Goal: Communication & Community: Share content

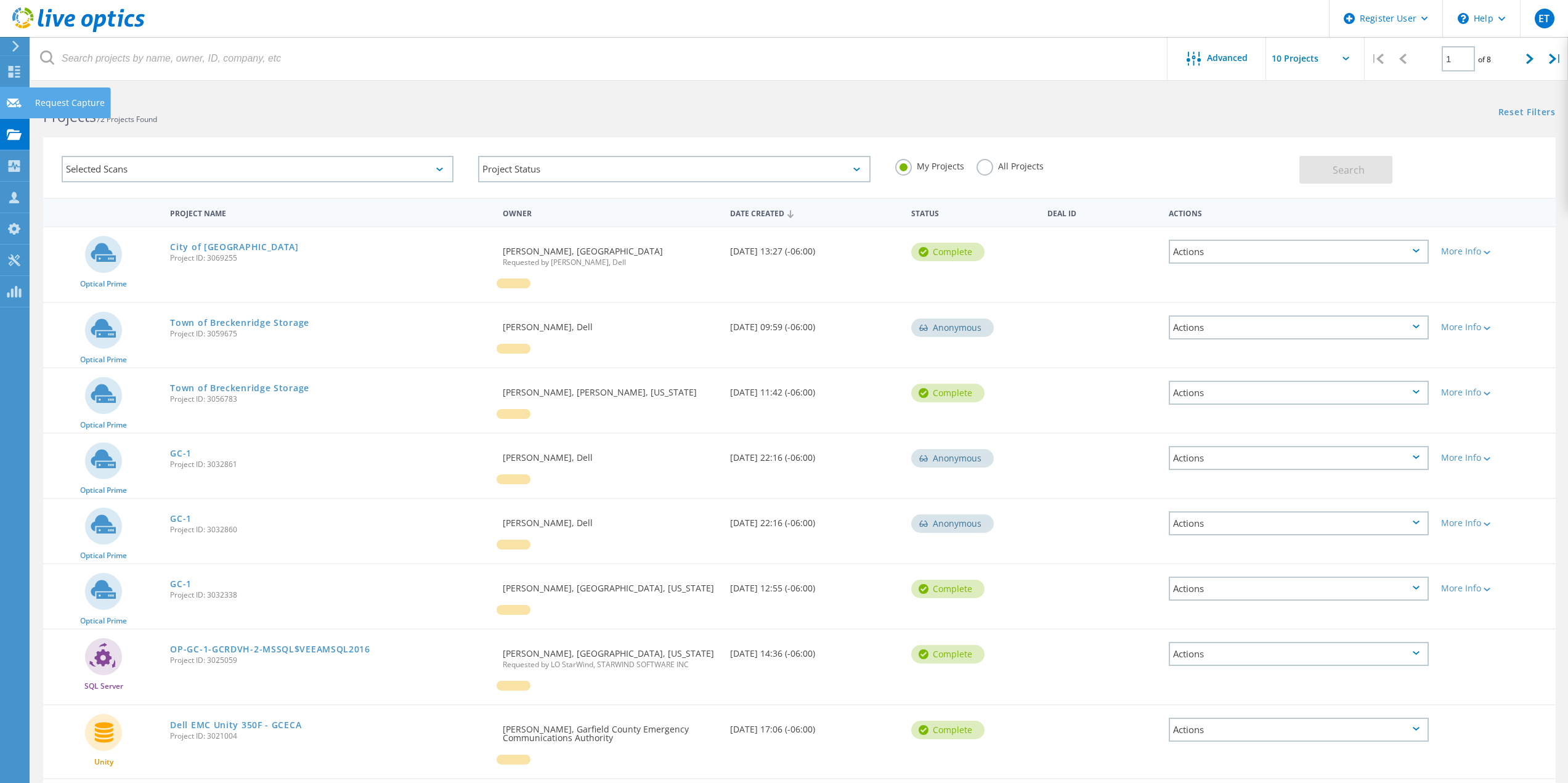
drag, startPoint x: 11, startPoint y: 68, endPoint x: 13, endPoint y: 95, distance: 27.1
click at [11, 68] on use at bounding box center [14, 71] width 11 height 11
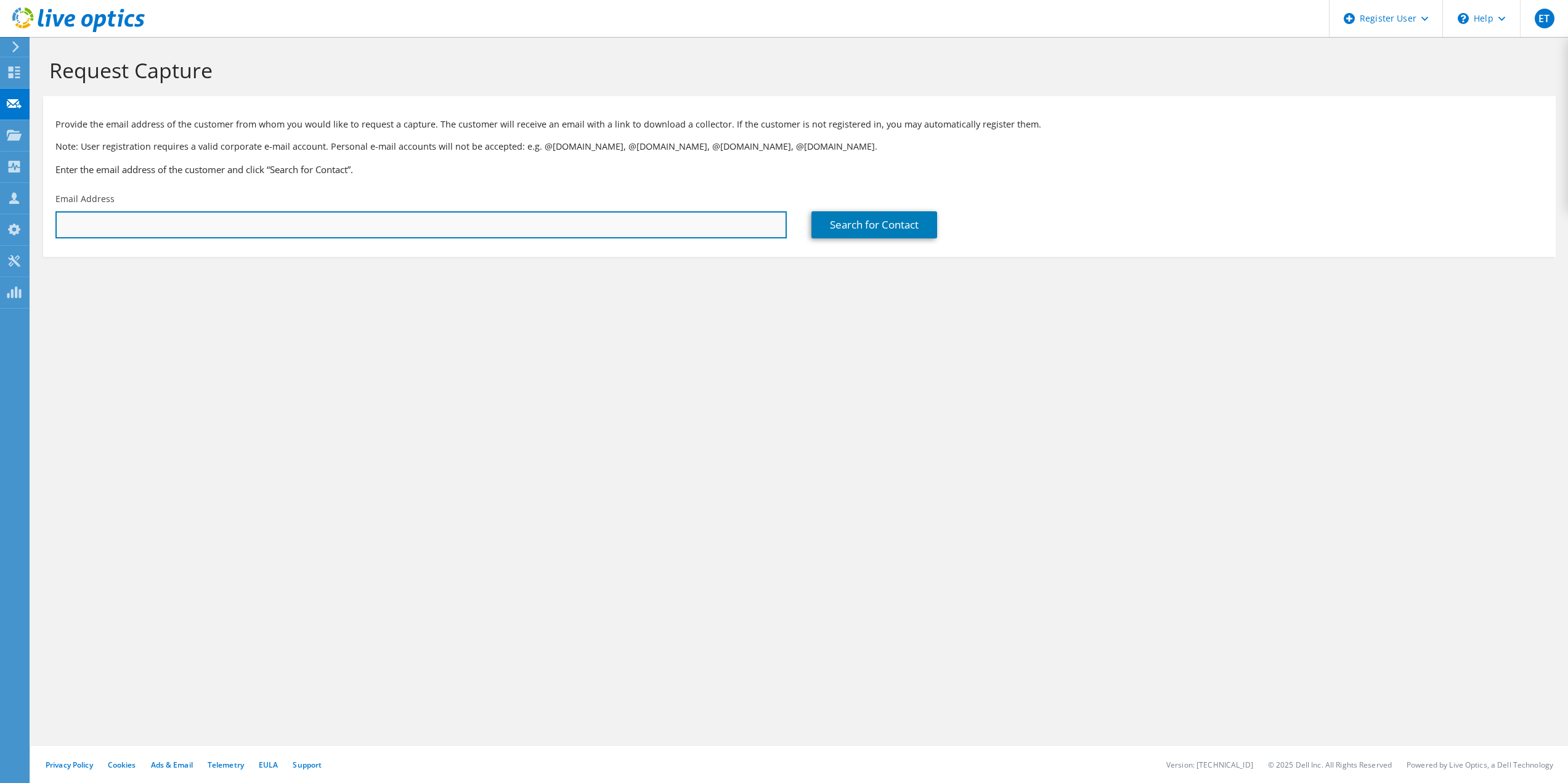
click at [112, 220] on input "text" at bounding box center [420, 225] width 731 height 27
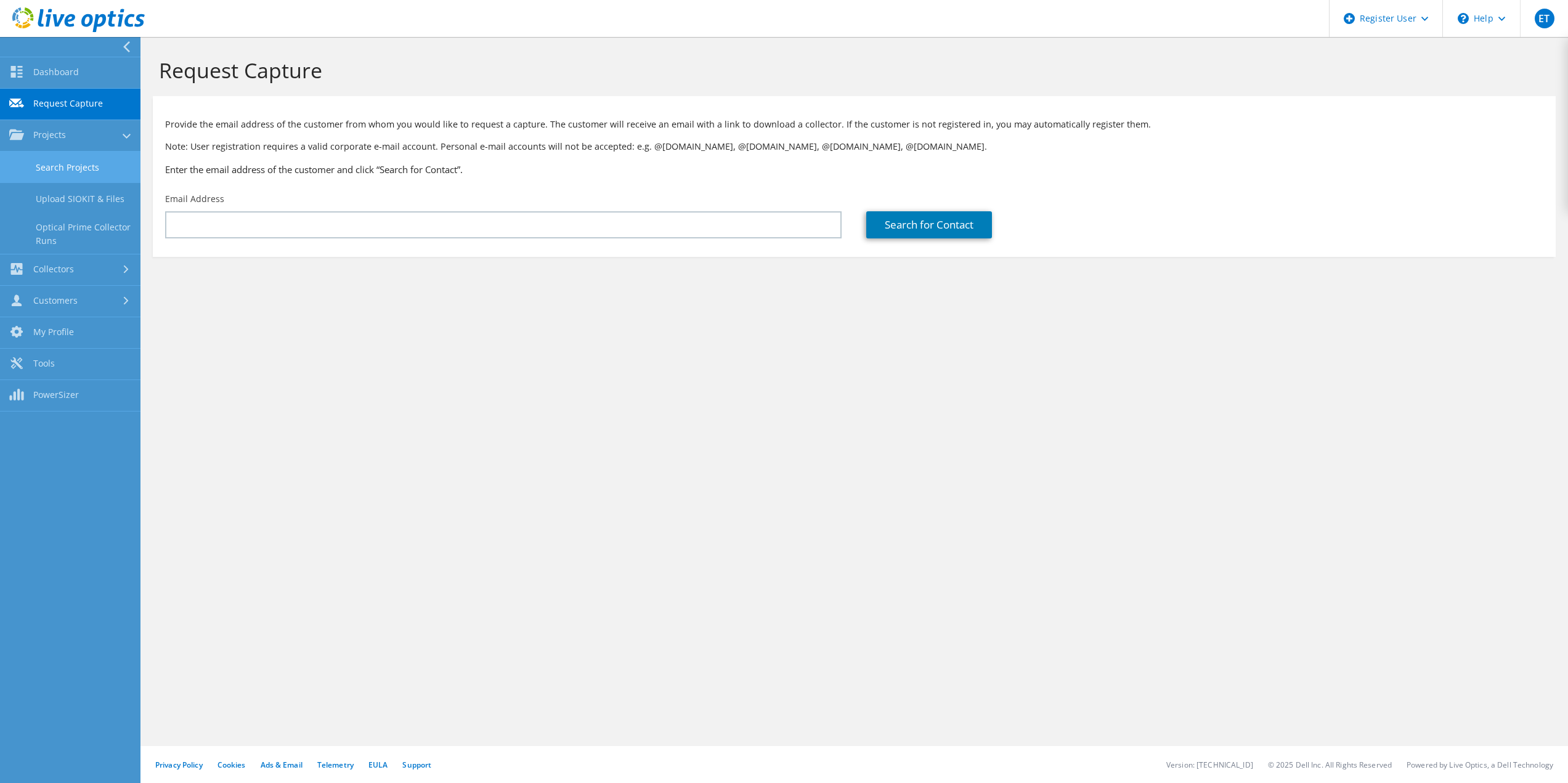
click at [76, 172] on link "Search Projects" at bounding box center [70, 167] width 141 height 32
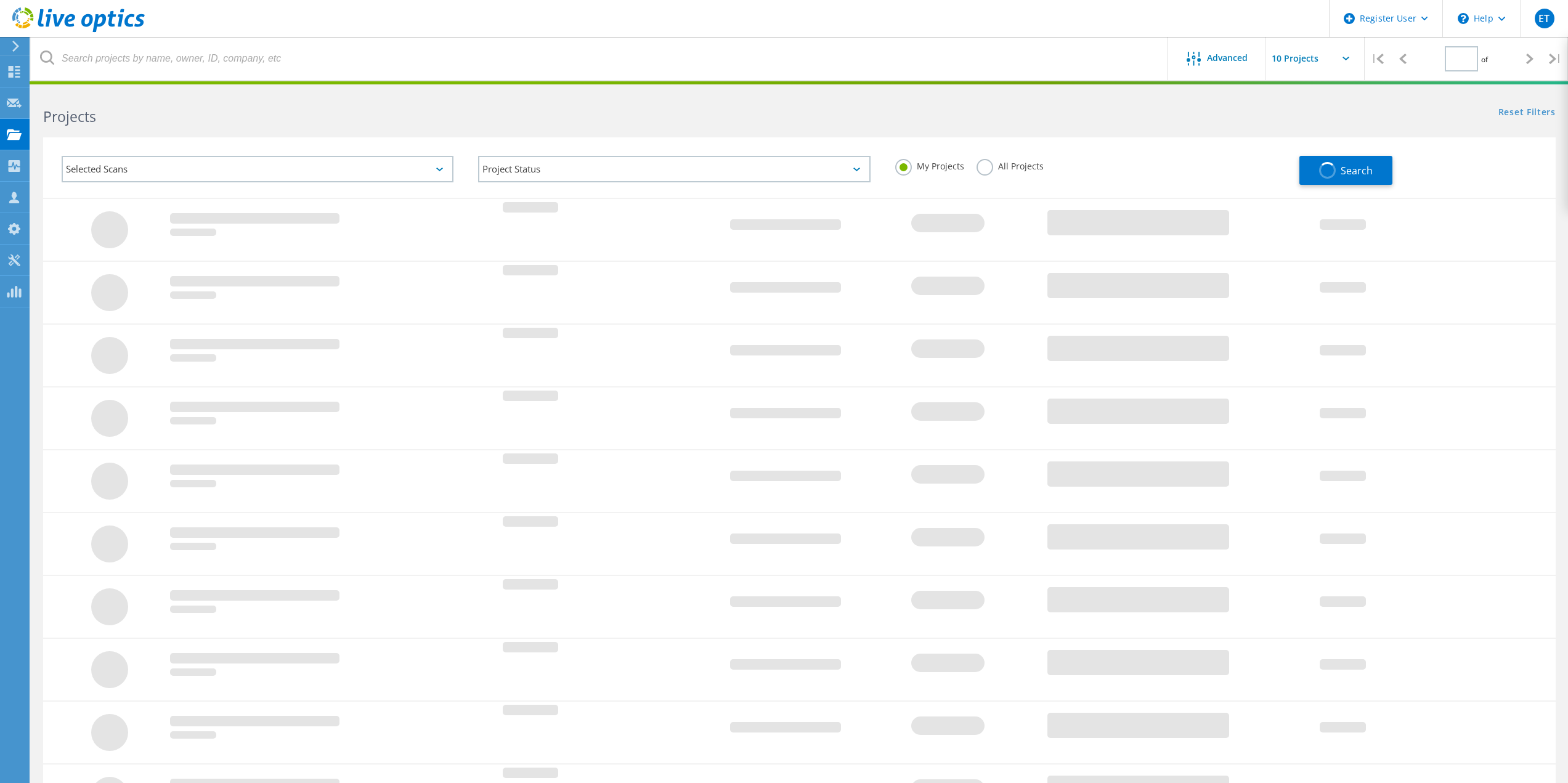
type input "1"
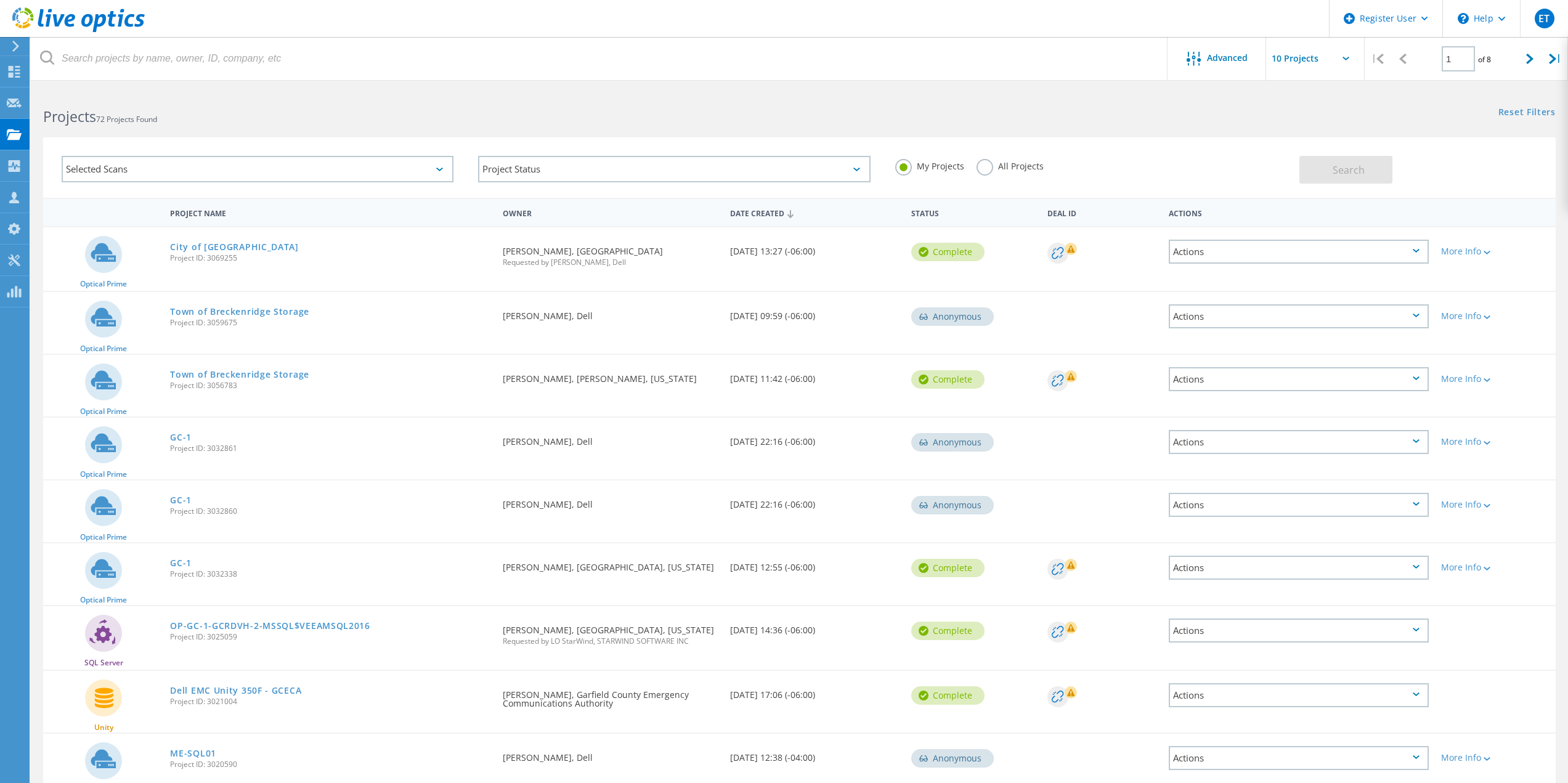
click at [194, 176] on div "Selected Scans" at bounding box center [258, 169] width 391 height 26
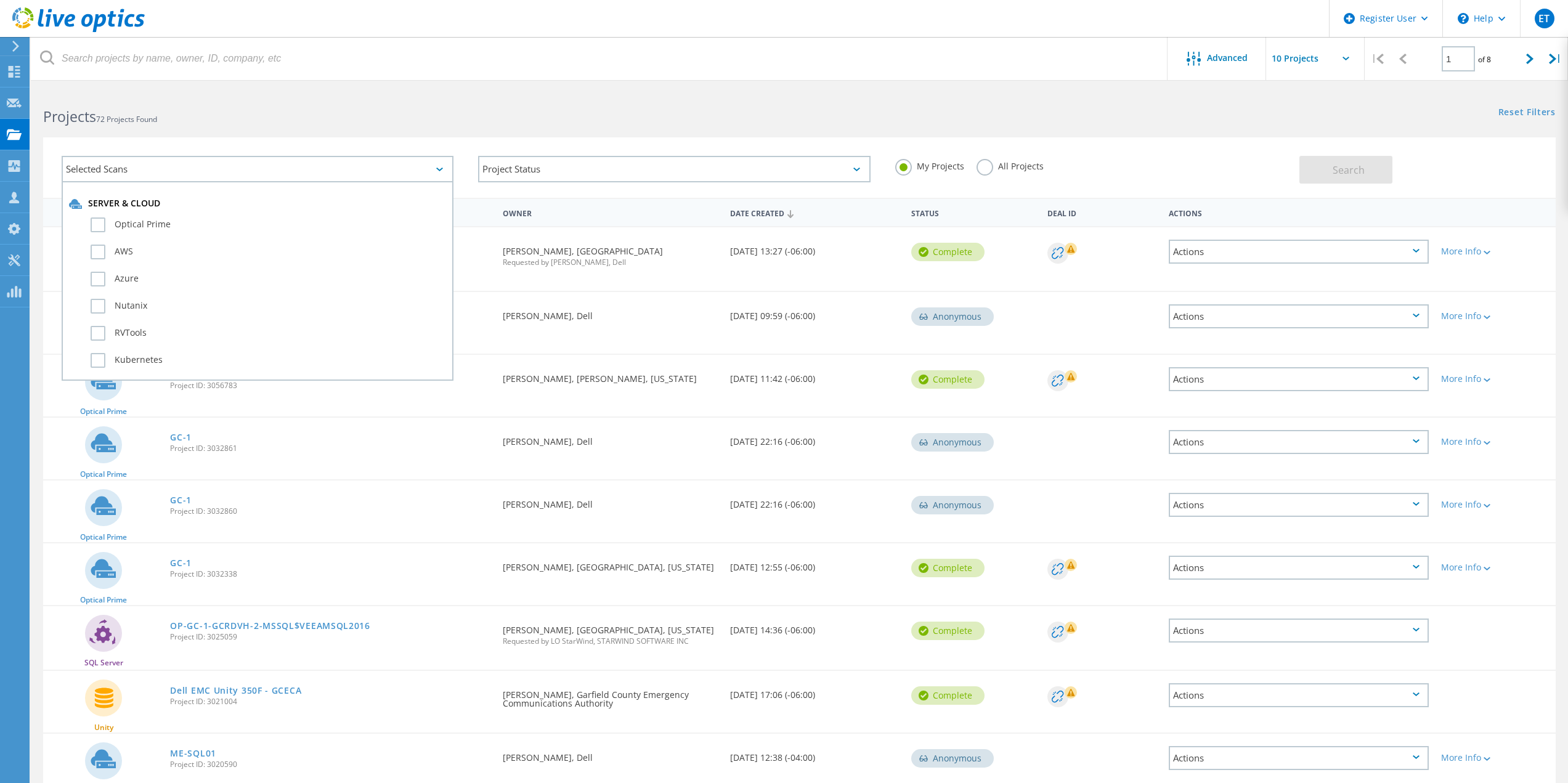
click at [194, 176] on div "Selected Scans" at bounding box center [258, 169] width 391 height 26
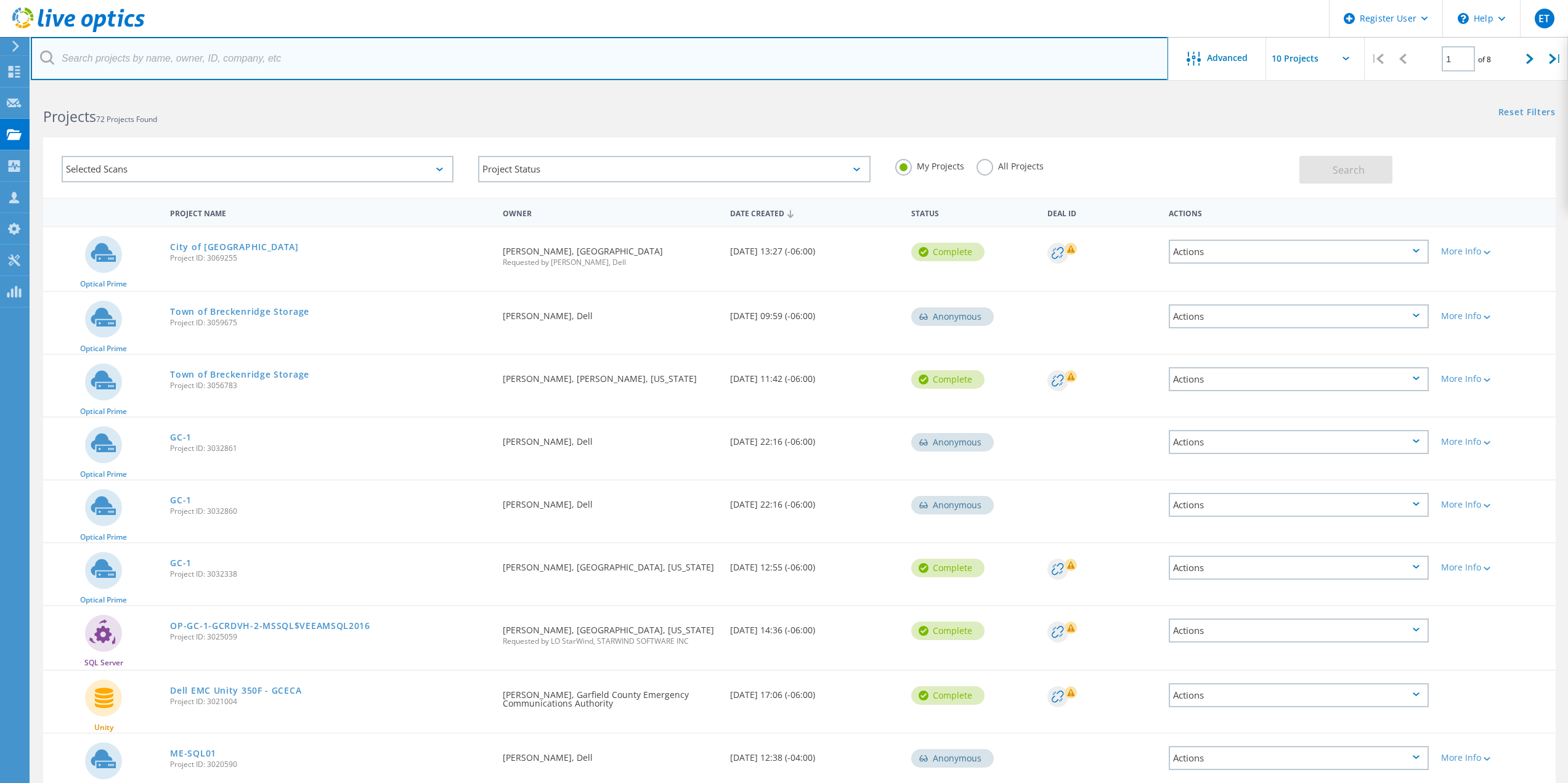
click at [276, 62] on input "text" at bounding box center [599, 59] width 1137 height 43
paste input "nrunyon@rfschools.com"
type input "nrunyon@rfschools.com"
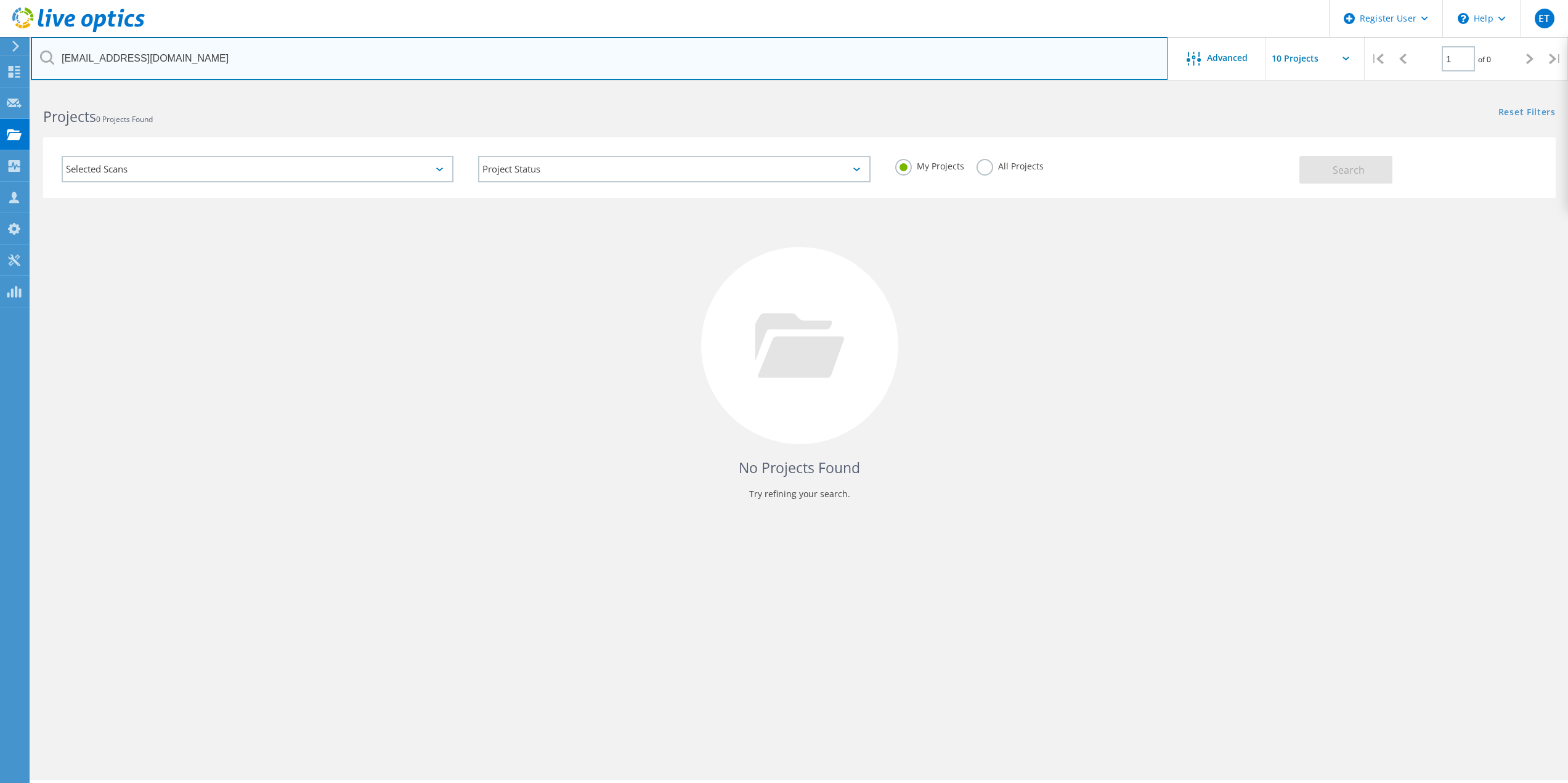
click at [264, 57] on input "nrunyon@rfschools.com" at bounding box center [599, 59] width 1137 height 43
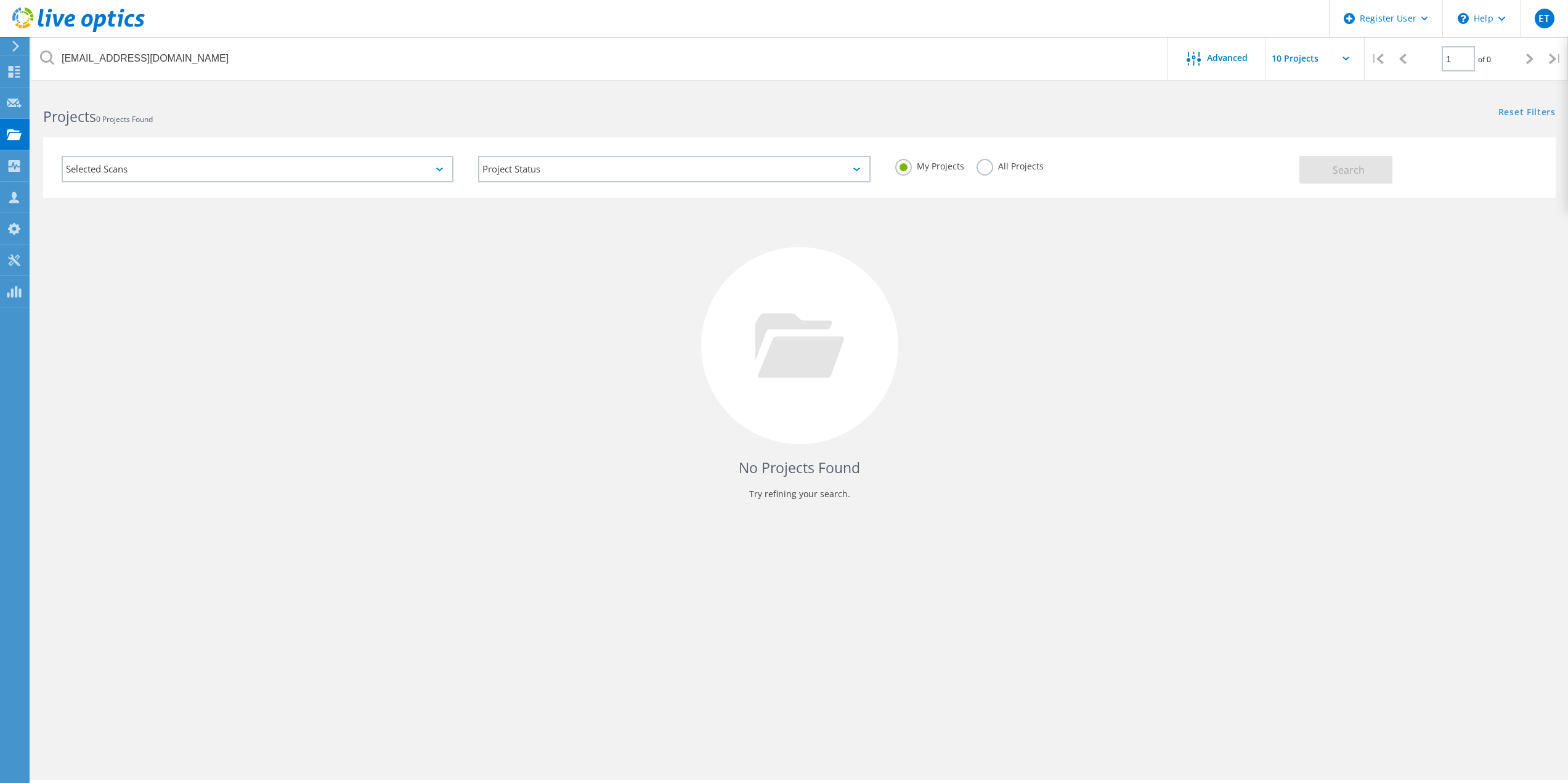
click at [985, 165] on label "All Projects" at bounding box center [1010, 164] width 67 height 11
click at [0, 0] on input "All Projects" at bounding box center [0, 0] width 0 height 0
click at [1360, 174] on span "Search" at bounding box center [1349, 170] width 32 height 13
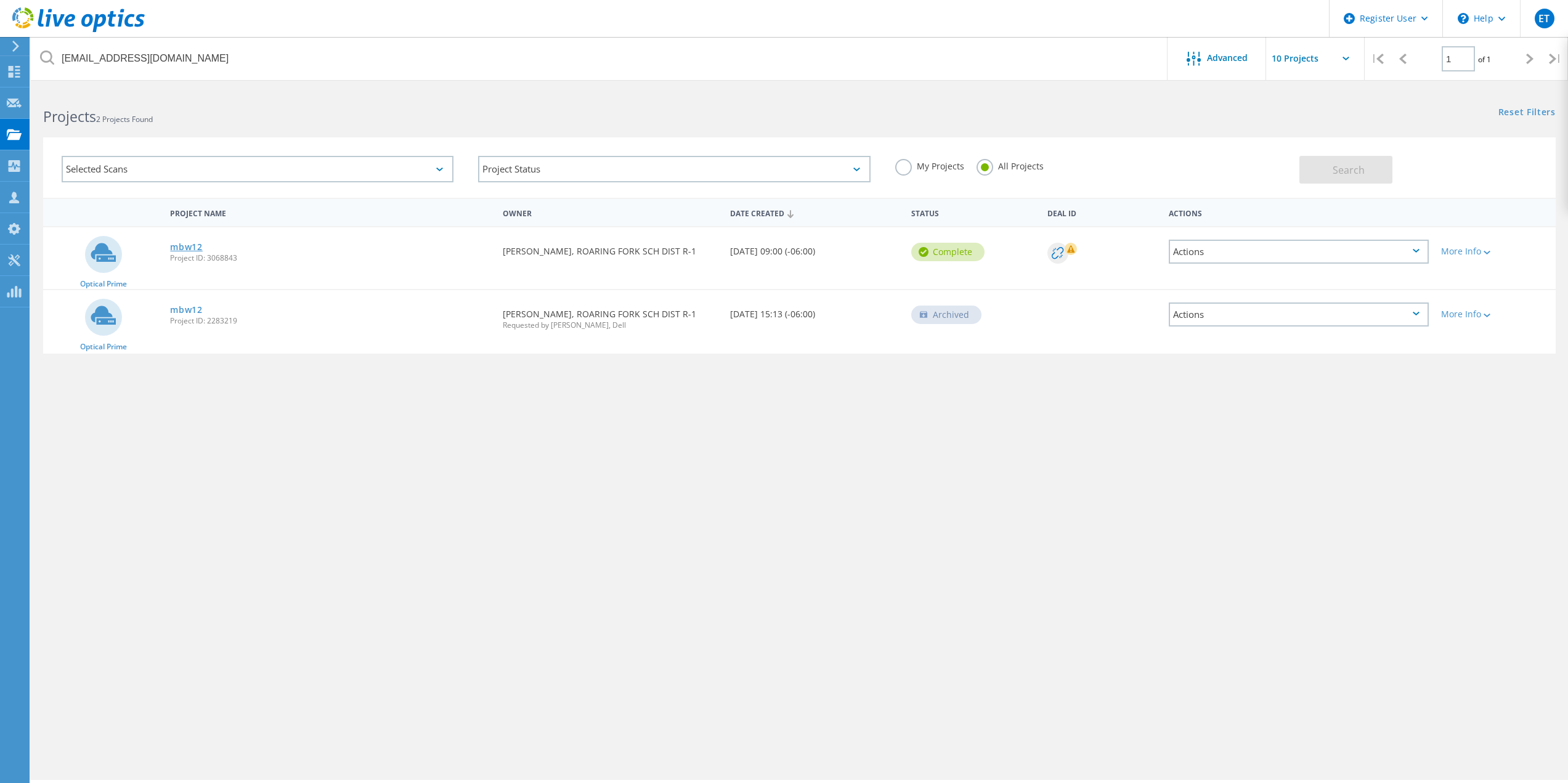
click at [194, 245] on link "mbw12" at bounding box center [186, 247] width 33 height 9
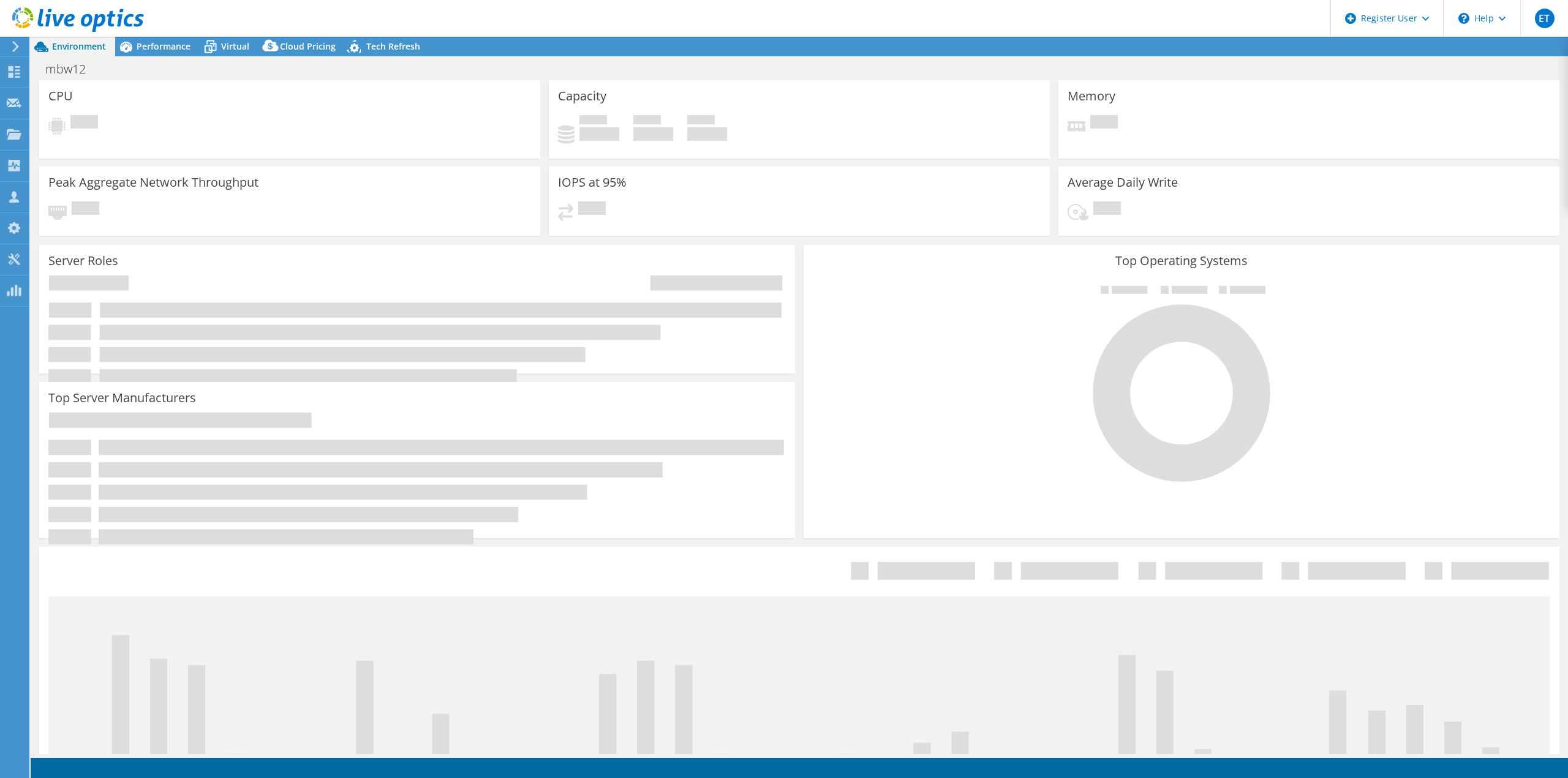
select select "USD"
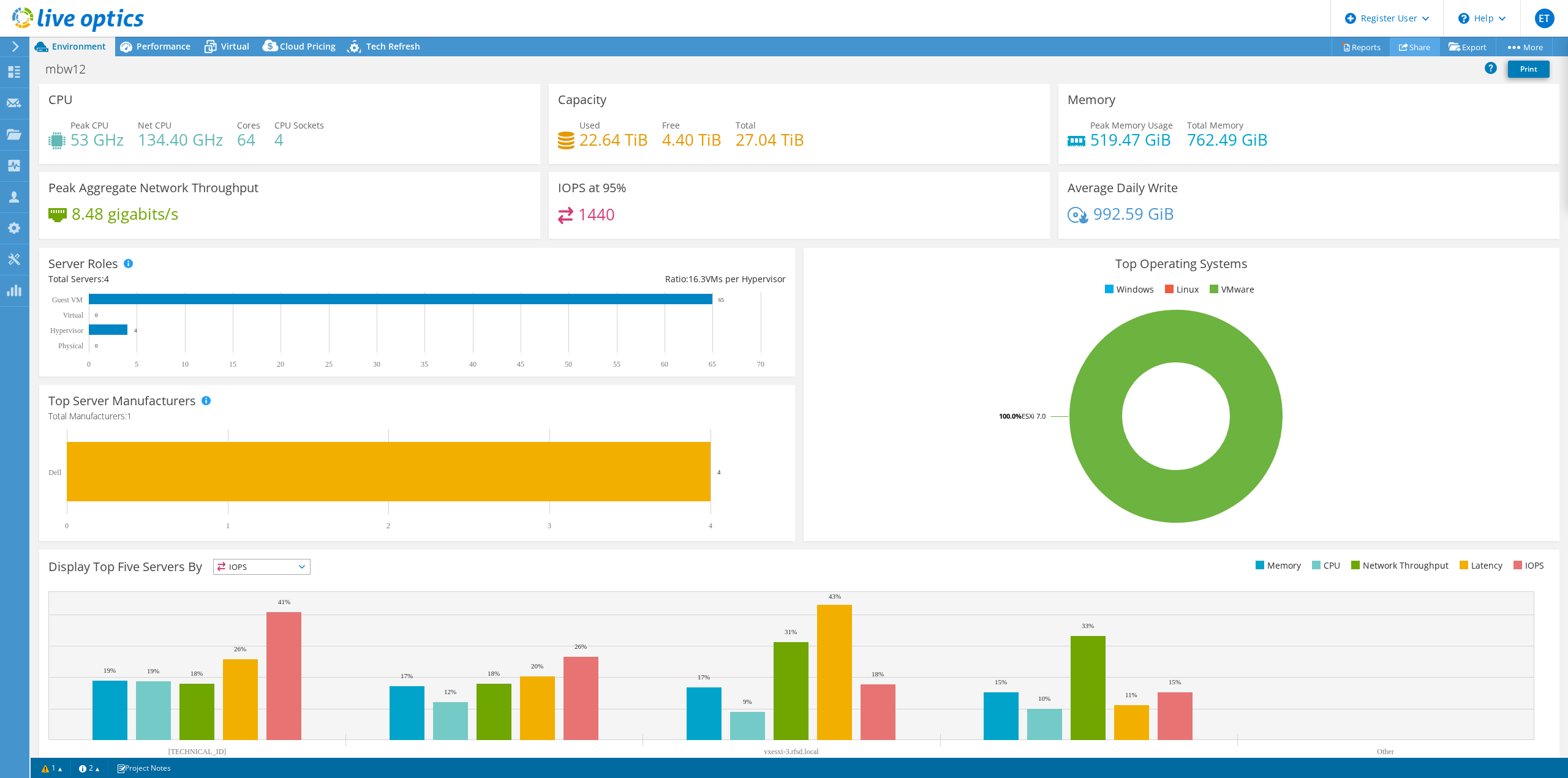
click at [1402, 49] on link "Share" at bounding box center [1414, 47] width 50 height 19
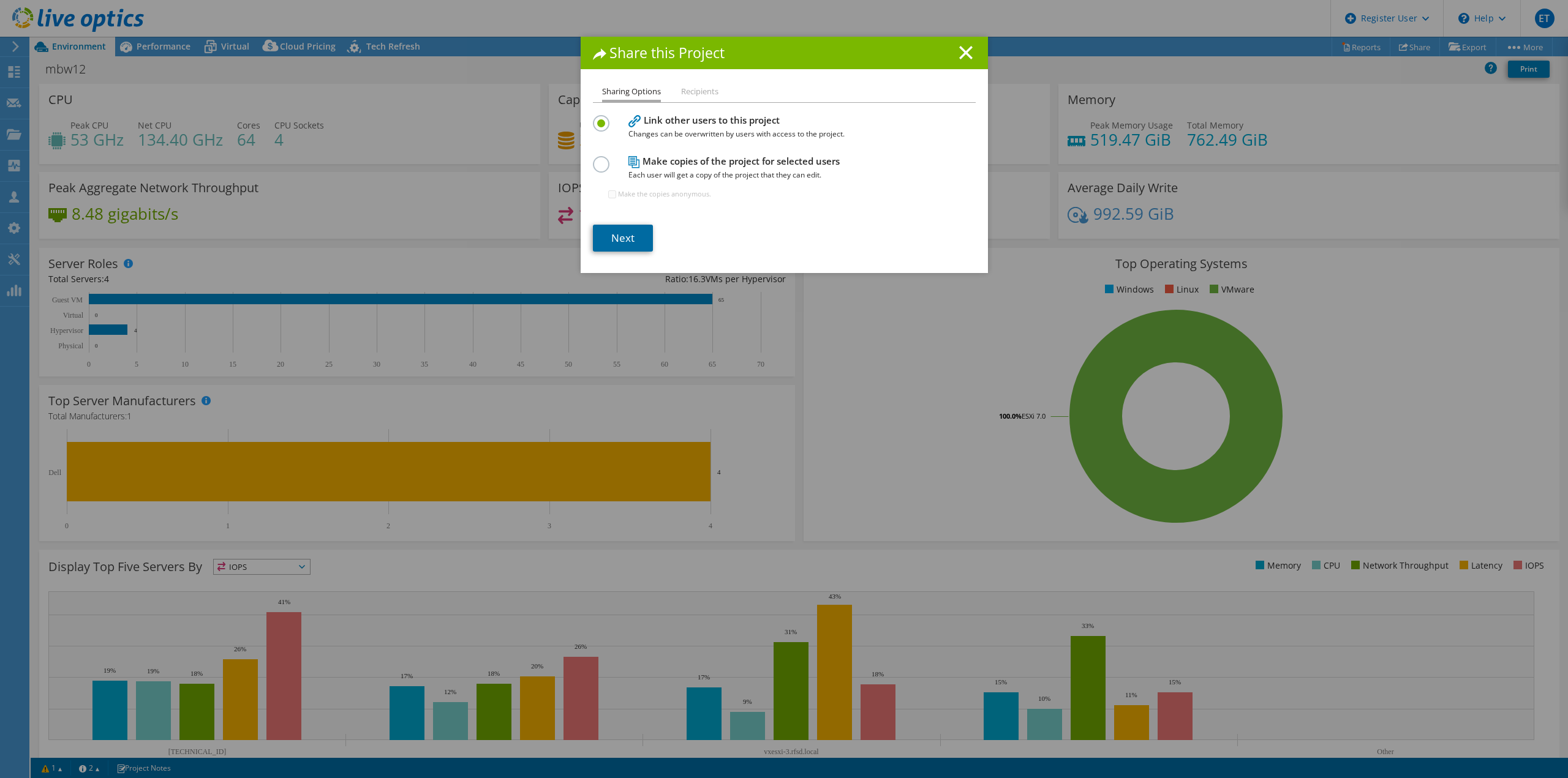
click at [633, 230] on link "Next" at bounding box center [623, 238] width 60 height 27
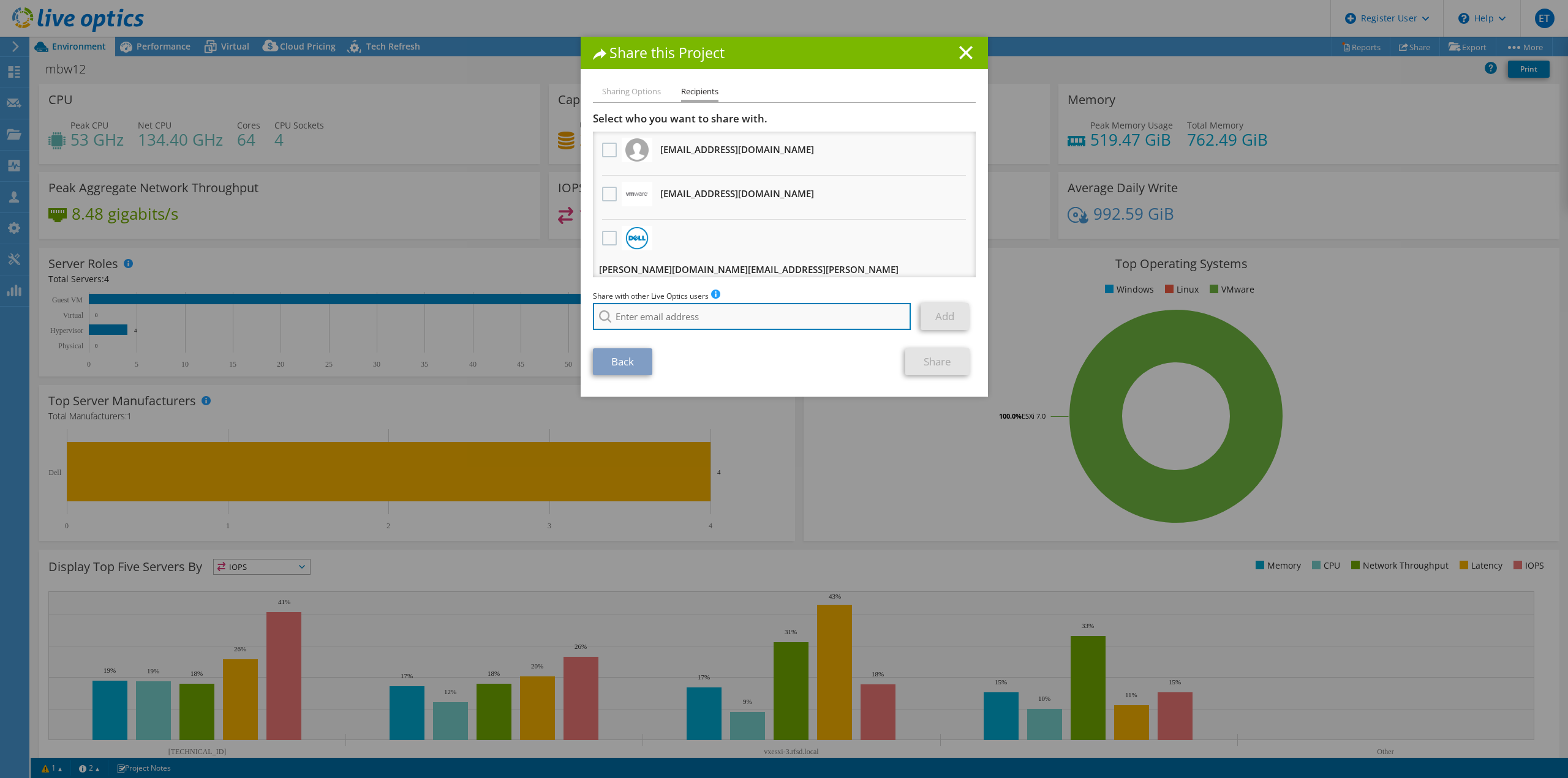
click at [719, 305] on input "search" at bounding box center [752, 316] width 318 height 27
click at [688, 332] on li "Kinsey.Bohrer@dell.com" at bounding box center [717, 325] width 249 height 15
type input "Kinsey.Bohrer@dell.com"
click at [939, 309] on link "Add" at bounding box center [945, 316] width 48 height 27
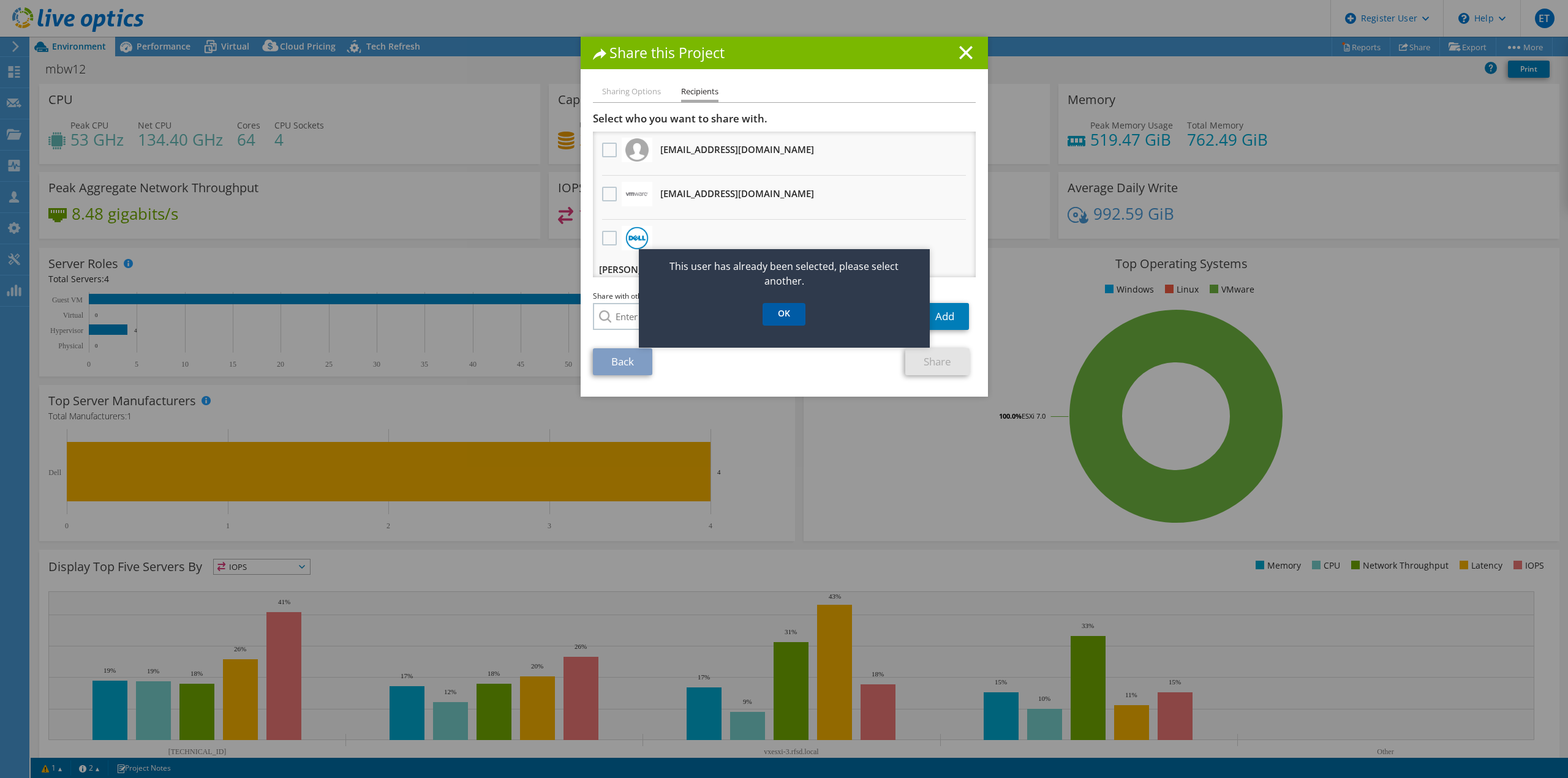
click at [800, 312] on link "OK" at bounding box center [784, 314] width 43 height 23
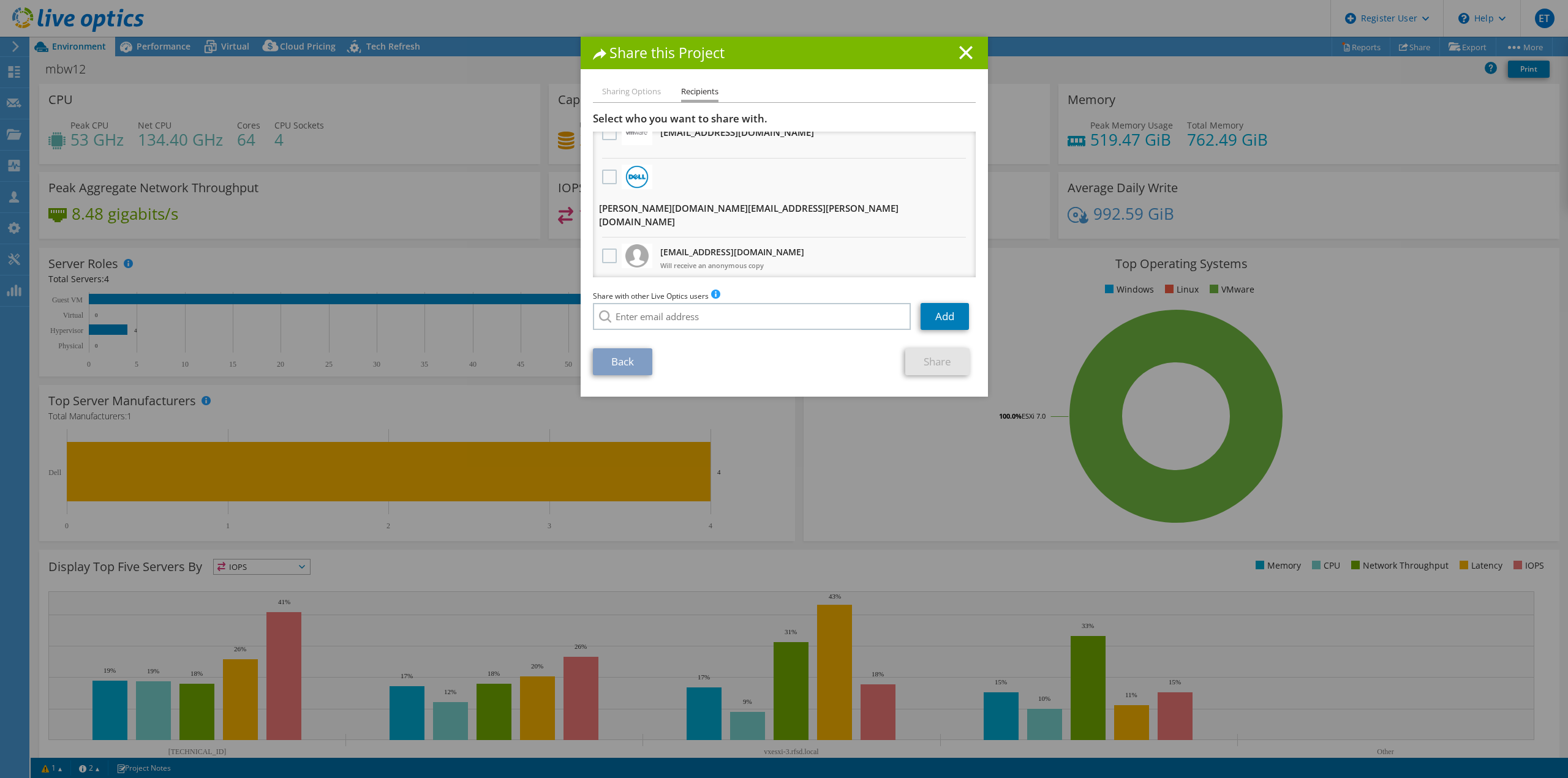
scroll to position [184, 0]
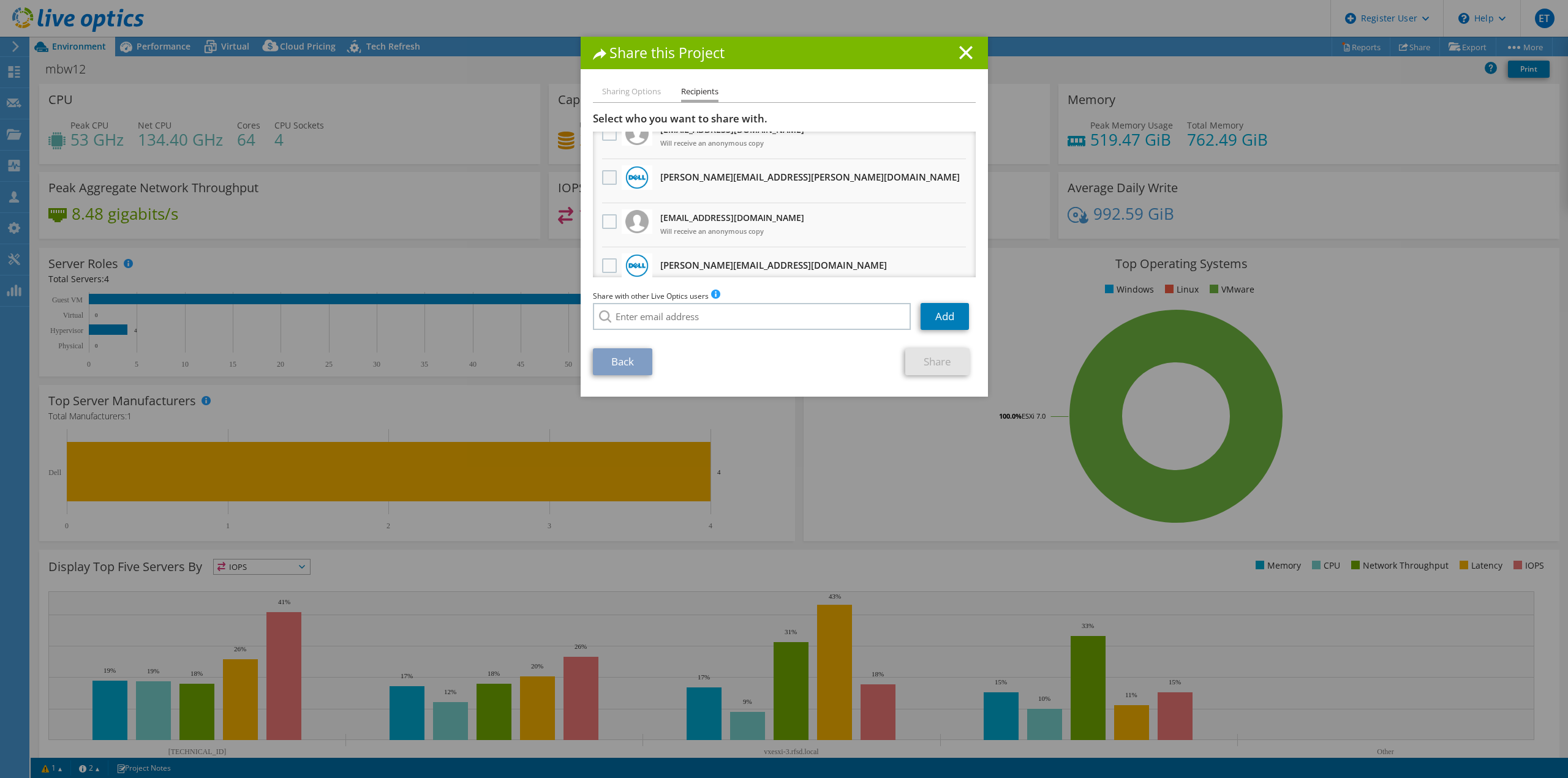
click at [602, 170] on label at bounding box center [610, 178] width 18 height 15
click at [0, 0] on input "checkbox" at bounding box center [0, 0] width 0 height 0
click at [912, 369] on link "Share" at bounding box center [937, 362] width 64 height 27
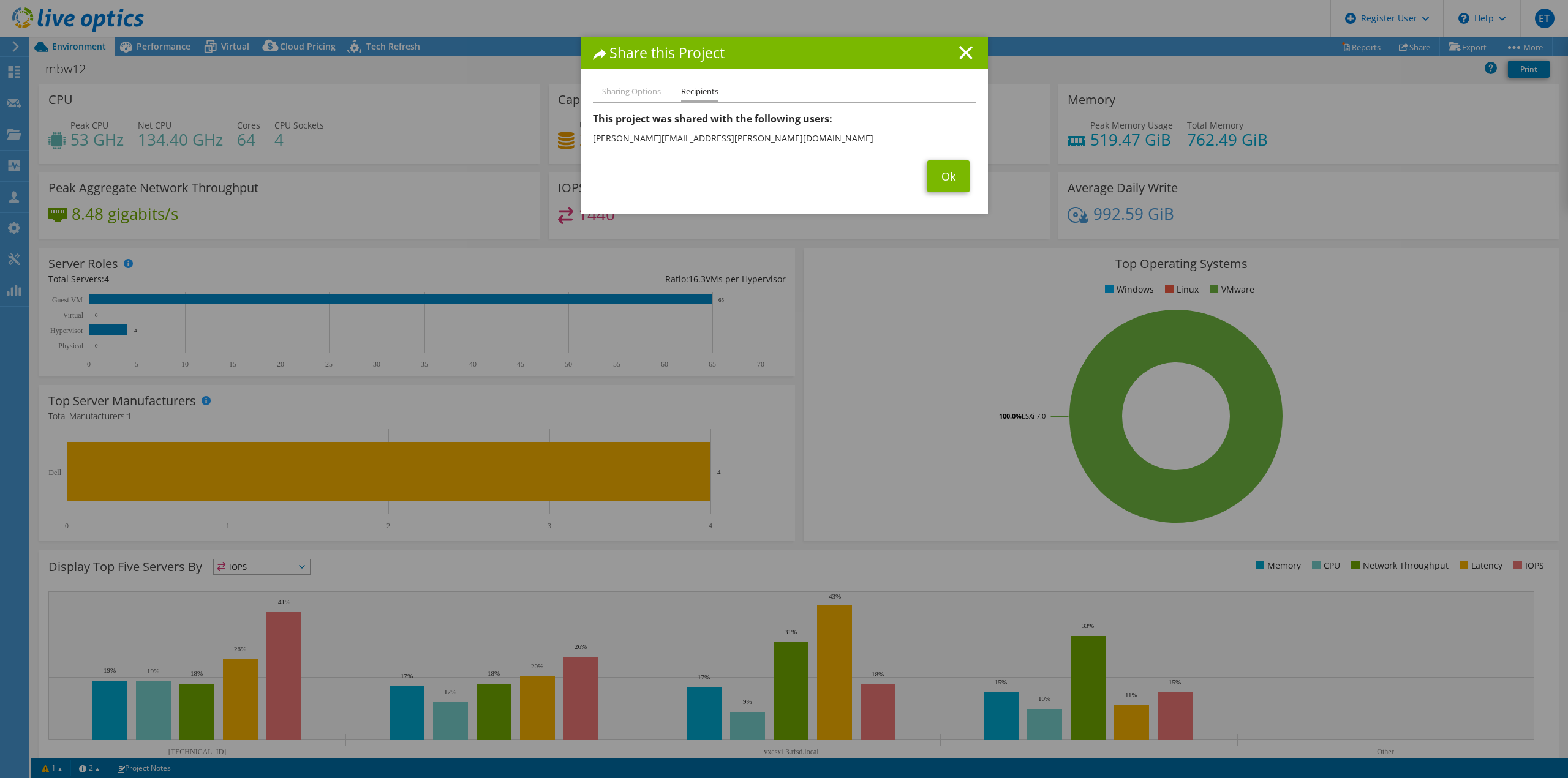
click at [952, 47] on h1 "Share this Project" at bounding box center [784, 53] width 382 height 14
click at [960, 49] on line at bounding box center [966, 53] width 12 height 12
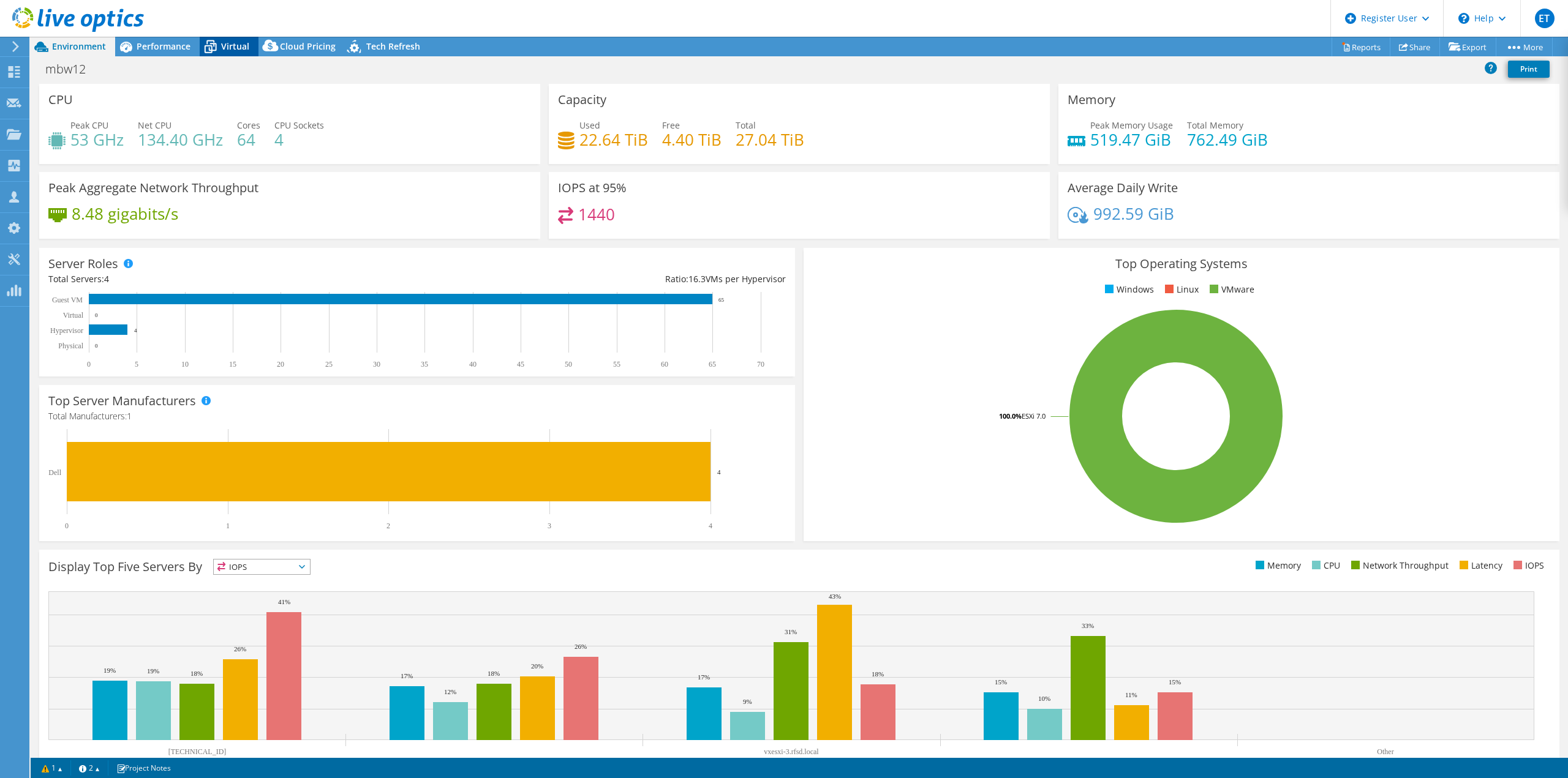
click at [227, 46] on span "Virtual" at bounding box center [235, 45] width 28 height 11
